Goal: Transaction & Acquisition: Purchase product/service

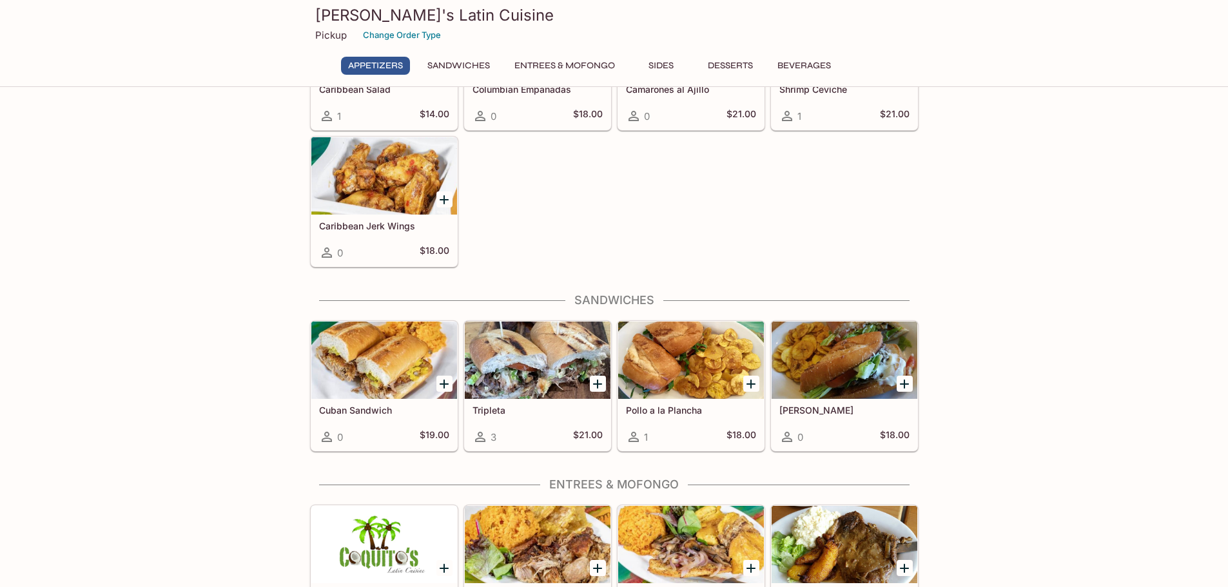
scroll to position [51, 0]
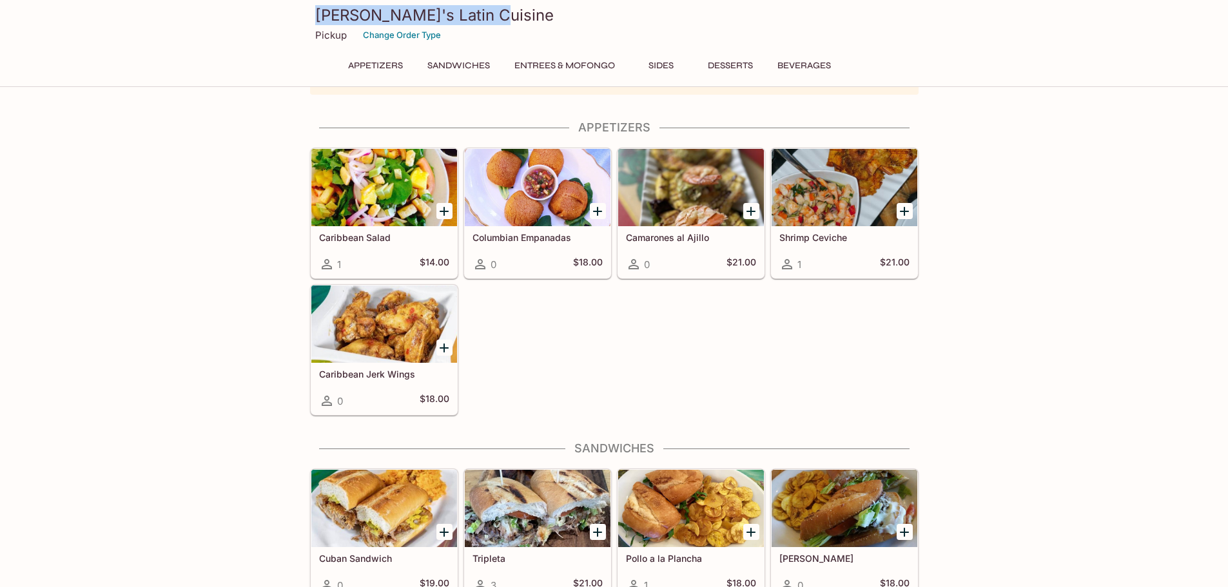
drag, startPoint x: 496, startPoint y: 21, endPoint x: 299, endPoint y: 15, distance: 197.2
click at [299, 15] on div "Coquito's Latin Cuisine Pickup Change Order Type Appetizers Sandwiches Entrees …" at bounding box center [614, 43] width 1228 height 87
copy h3 "[PERSON_NAME]'s Latin Cuisine"
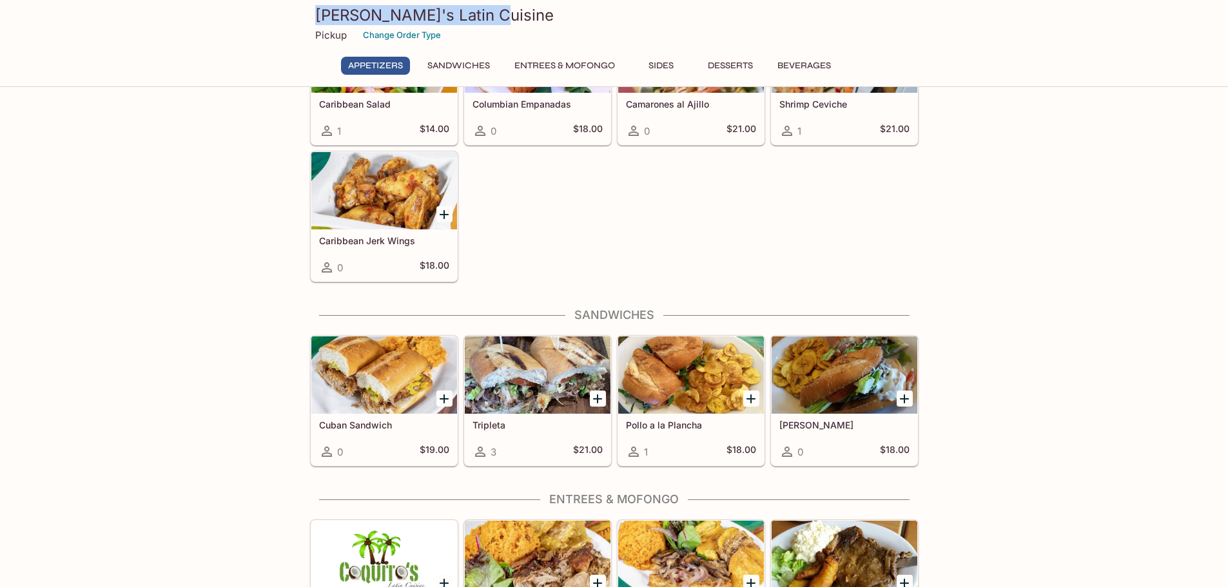
scroll to position [180, 0]
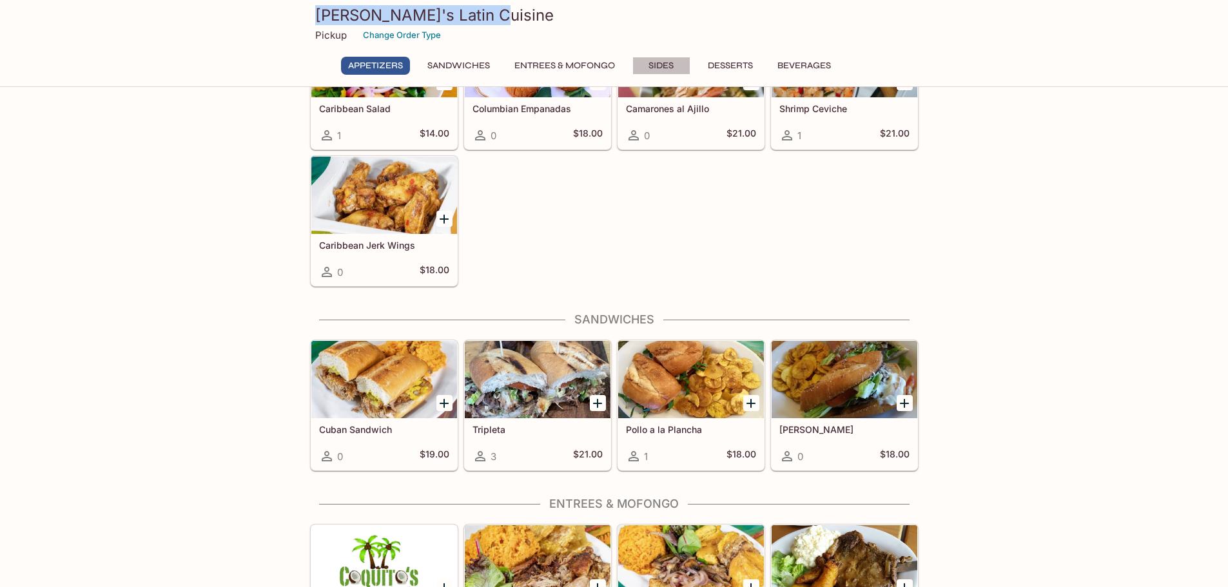
click at [664, 60] on button "Sides" at bounding box center [661, 66] width 58 height 18
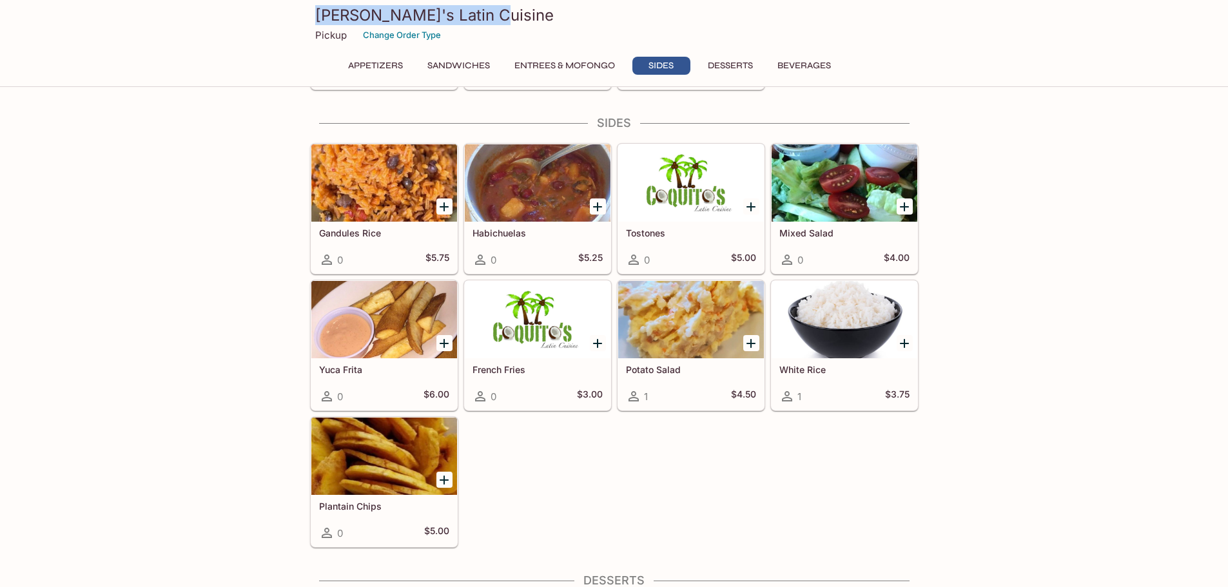
scroll to position [888, 0]
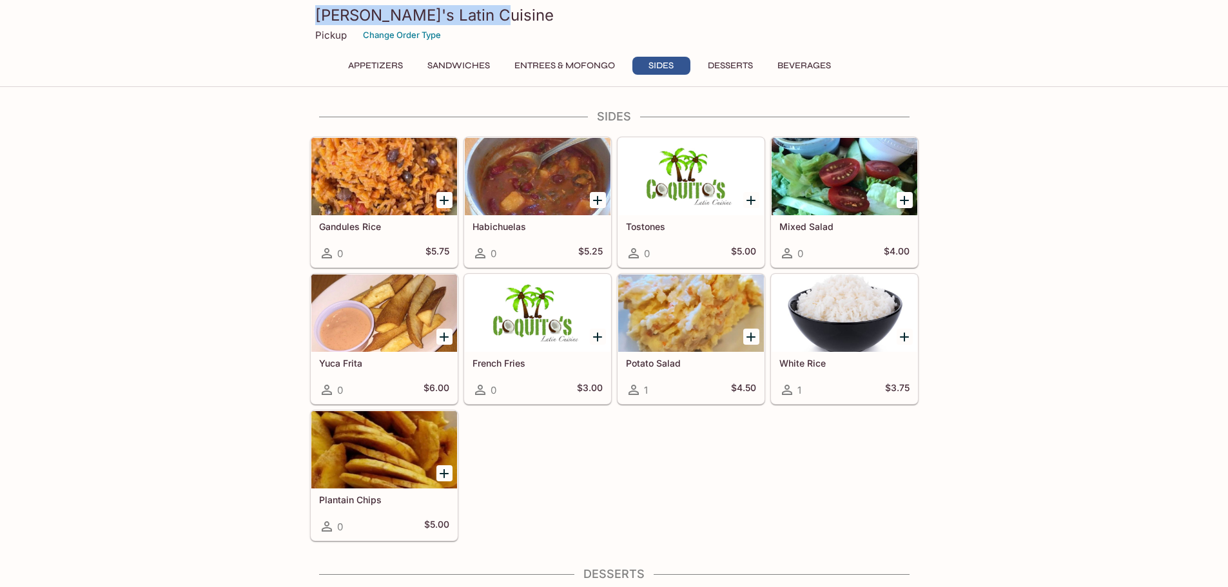
click at [376, 193] on div at bounding box center [384, 176] width 146 height 77
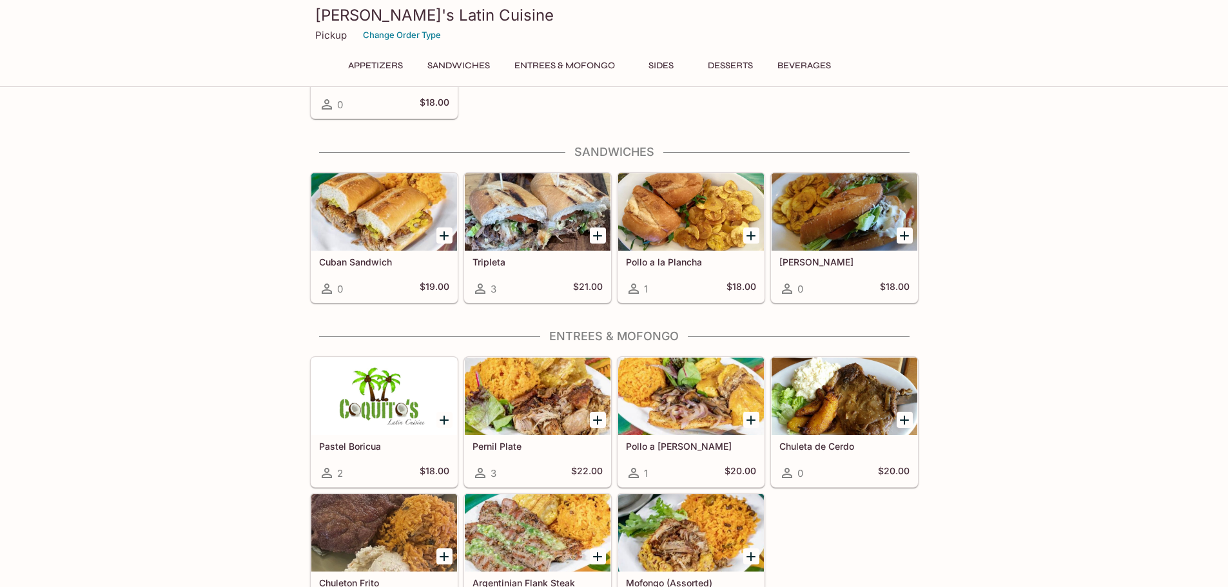
scroll to position [342, 0]
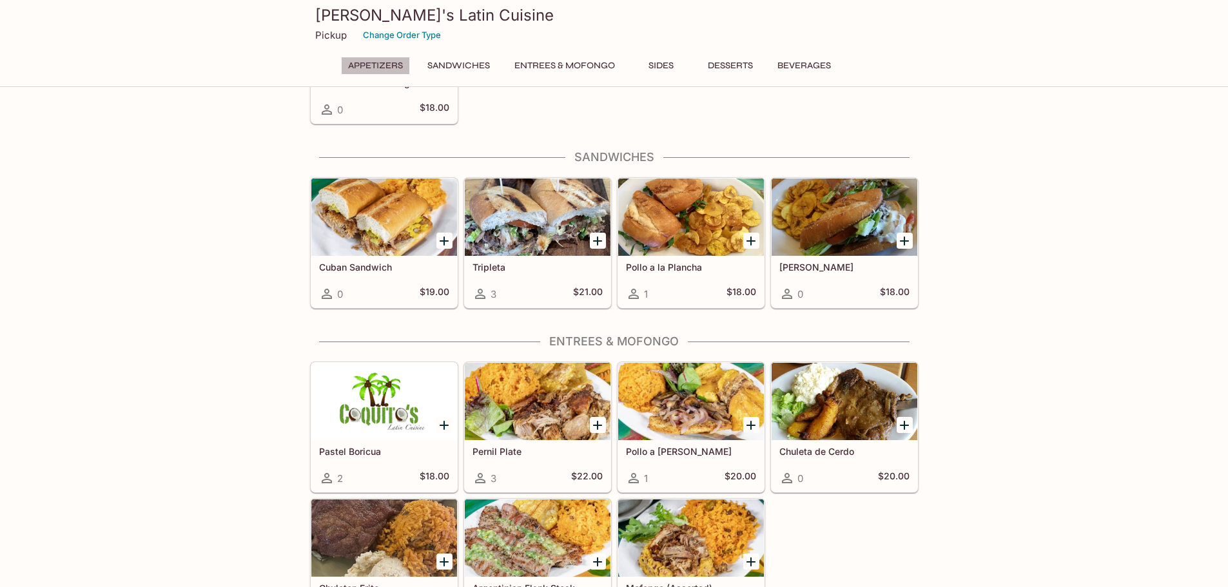
click at [398, 64] on button "Appetizers" at bounding box center [375, 66] width 69 height 18
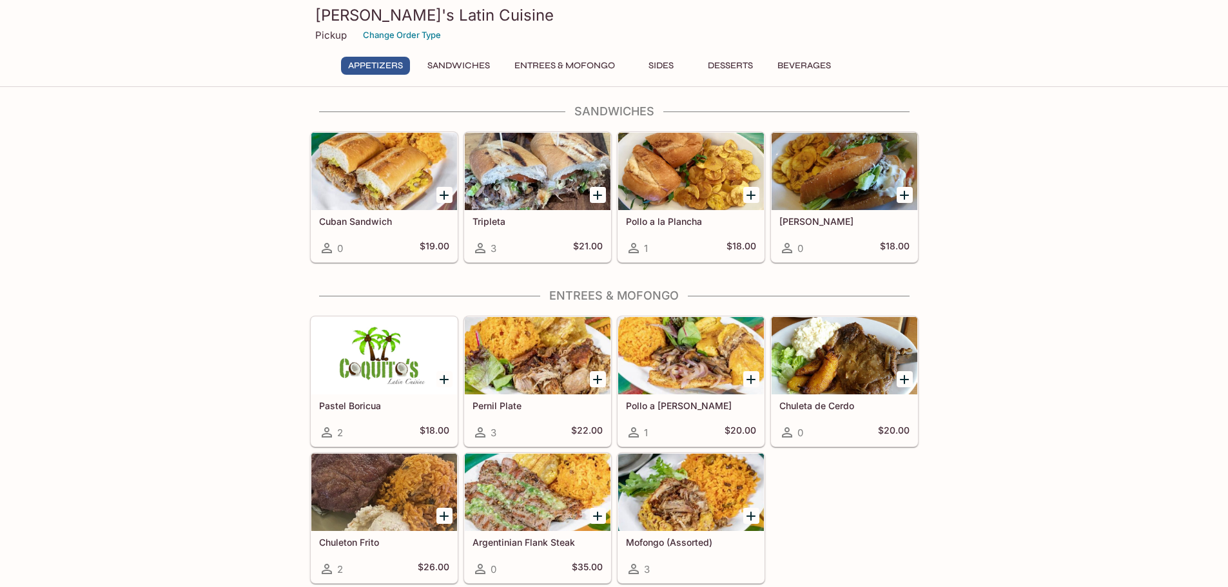
scroll to position [255, 0]
